Goal: Transaction & Acquisition: Book appointment/travel/reservation

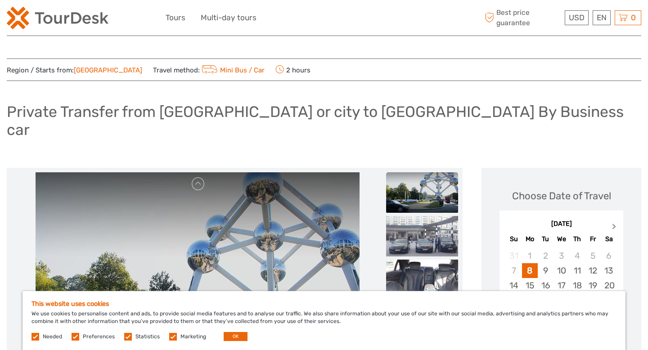
click at [616, 222] on button "Next Month" at bounding box center [615, 229] width 14 height 14
click at [580, 263] on div "9" at bounding box center [577, 270] width 16 height 15
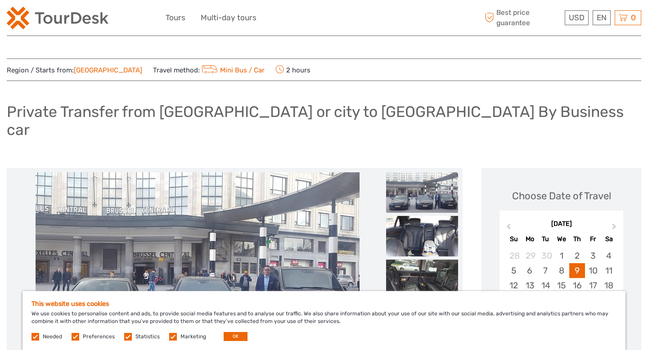
click at [34, 335] on label at bounding box center [35, 337] width 8 height 8
click at [72, 336] on label at bounding box center [76, 337] width 8 height 8
click at [0, 0] on input "checkbox" at bounding box center [0, 0] width 0 height 0
click at [124, 337] on label at bounding box center [128, 337] width 8 height 8
click at [0, 0] on input "checkbox" at bounding box center [0, 0] width 0 height 0
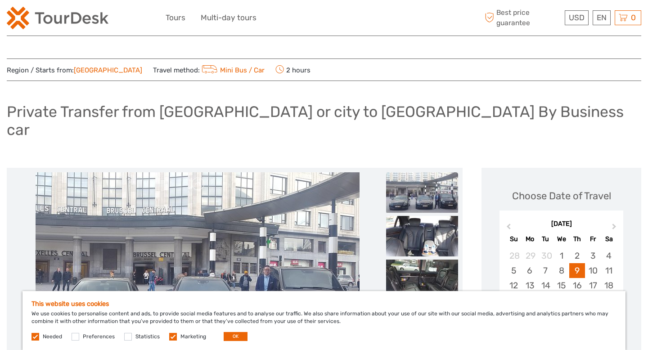
click at [171, 338] on label at bounding box center [173, 337] width 8 height 8
click at [0, 0] on input "checkbox" at bounding box center [0, 0] width 0 height 0
click at [33, 337] on label at bounding box center [35, 337] width 8 height 8
click at [230, 337] on button "OK" at bounding box center [236, 336] width 24 height 9
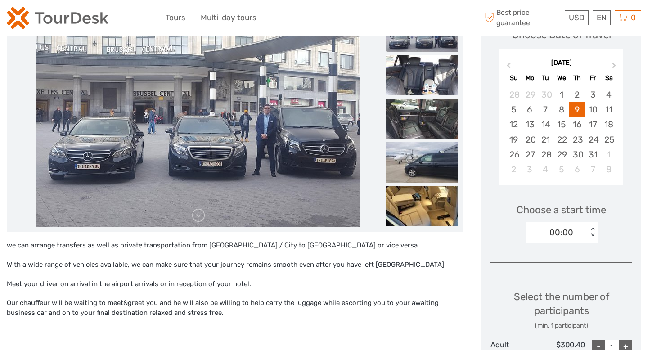
scroll to position [157, 0]
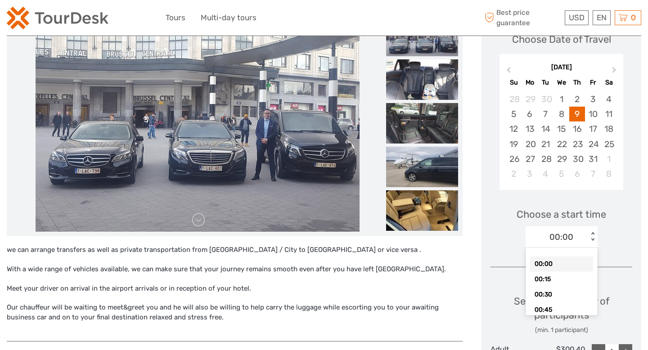
click at [591, 233] on div "< >" at bounding box center [593, 237] width 8 height 9
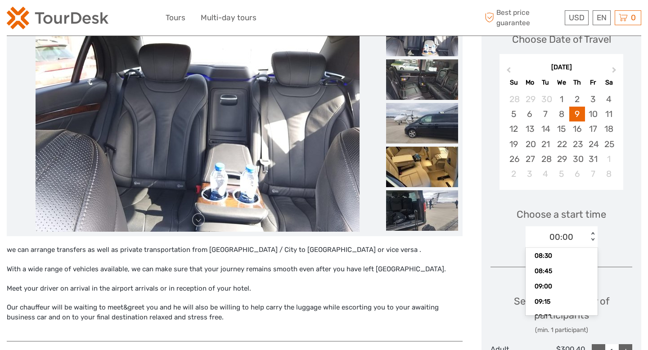
scroll to position [531, 0]
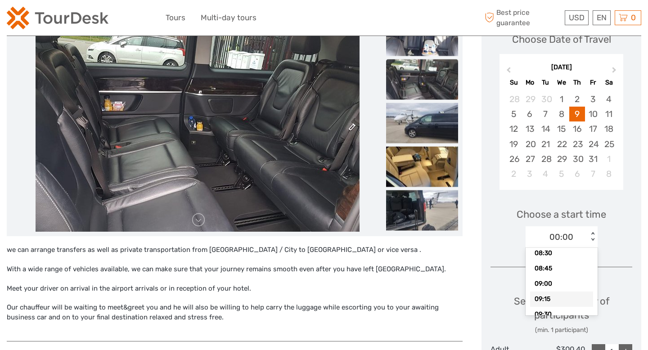
click at [557, 292] on div "09:15" at bounding box center [561, 299] width 63 height 15
click at [579, 230] on div "09:15" at bounding box center [557, 236] width 63 height 13
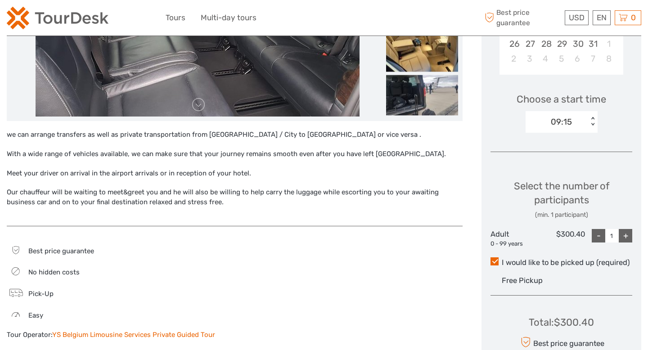
scroll to position [274, 0]
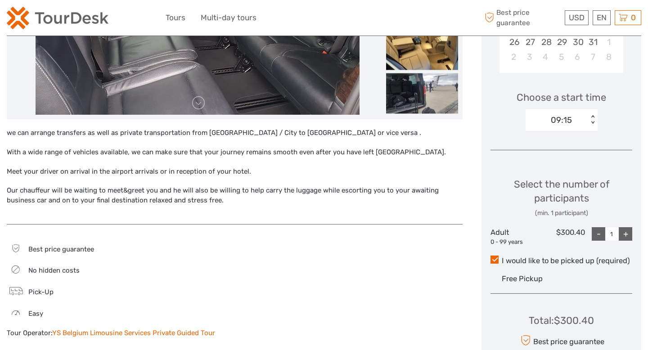
click at [627, 227] on div "+" at bounding box center [625, 233] width 13 height 13
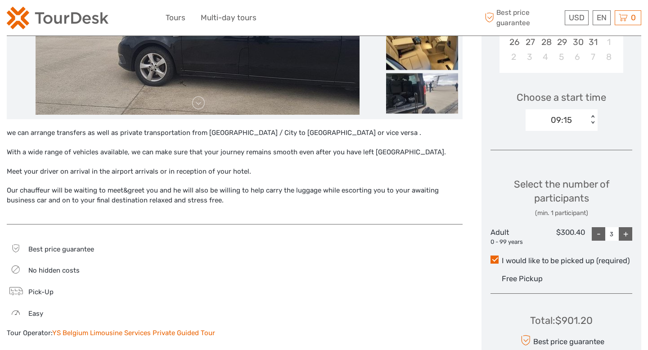
click at [627, 227] on div "+" at bounding box center [625, 233] width 13 height 13
type input "7"
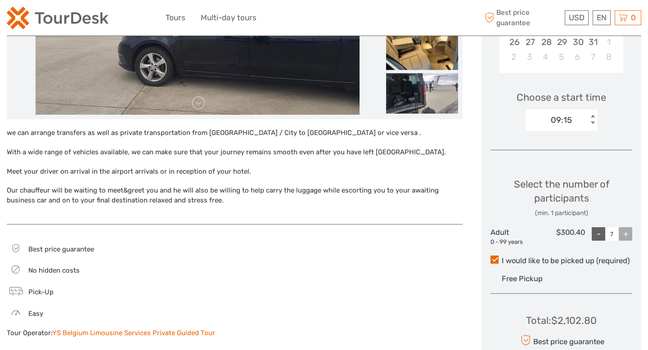
click at [627, 227] on div "+" at bounding box center [625, 233] width 13 height 13
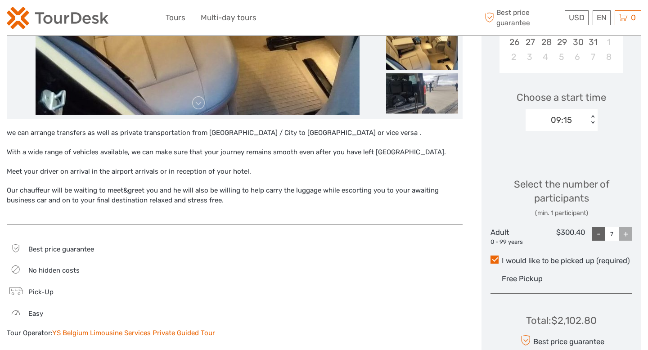
click at [627, 227] on div "+" at bounding box center [625, 233] width 13 height 13
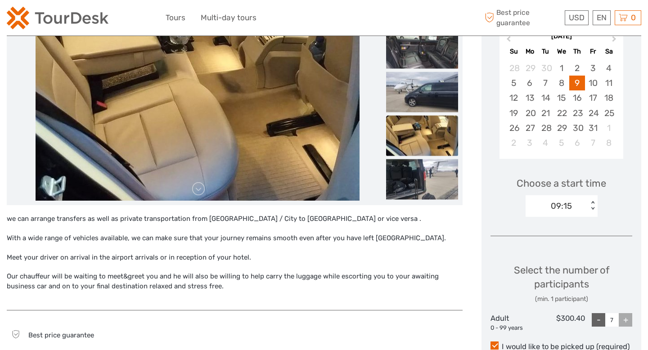
scroll to position [0, 0]
